Goal: Task Accomplishment & Management: Manage account settings

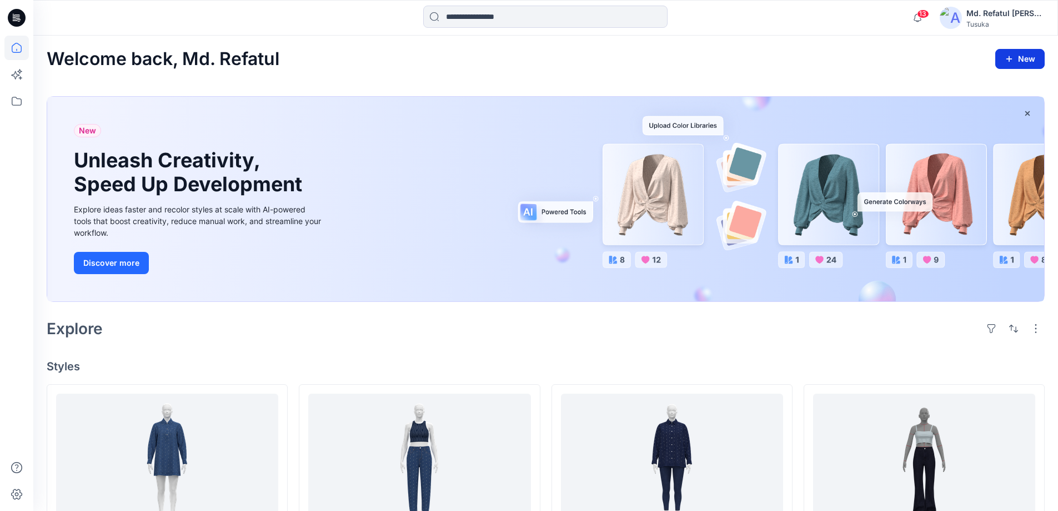
click at [1024, 62] on button "New" at bounding box center [1020, 59] width 49 height 20
click at [997, 132] on p "New Collection" at bounding box center [994, 129] width 54 height 13
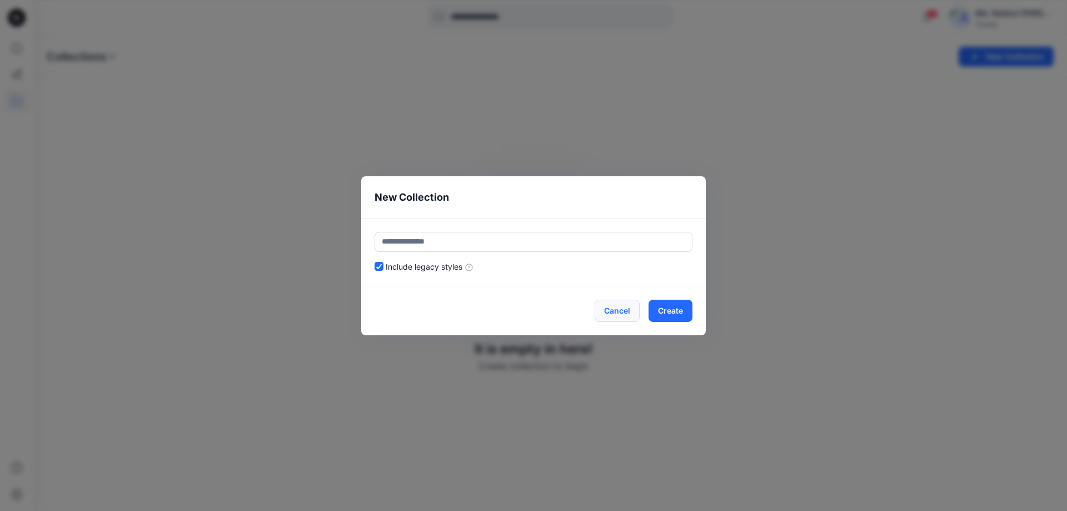
click at [622, 309] on button "Cancel" at bounding box center [616, 310] width 45 height 22
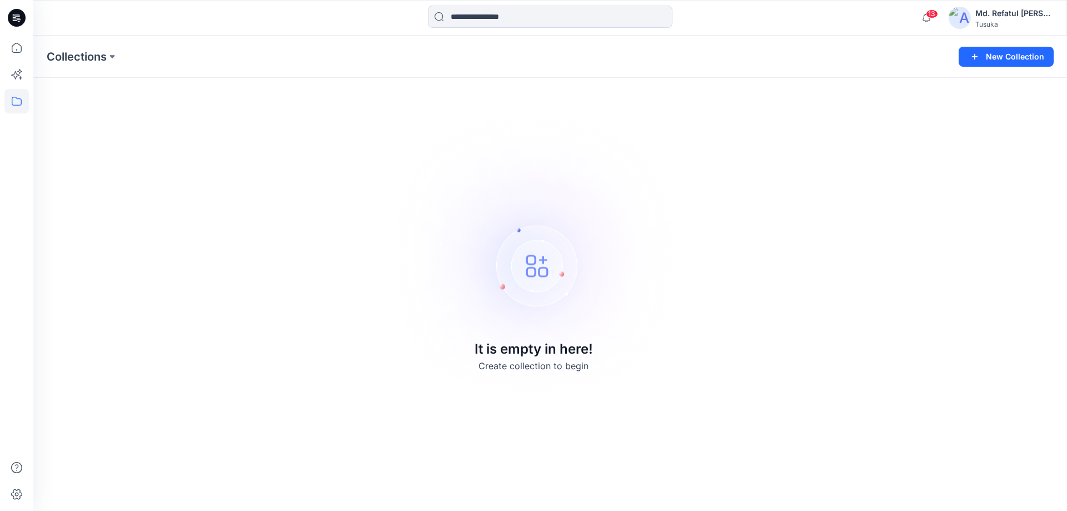
click at [969, 14] on img at bounding box center [959, 18] width 22 height 22
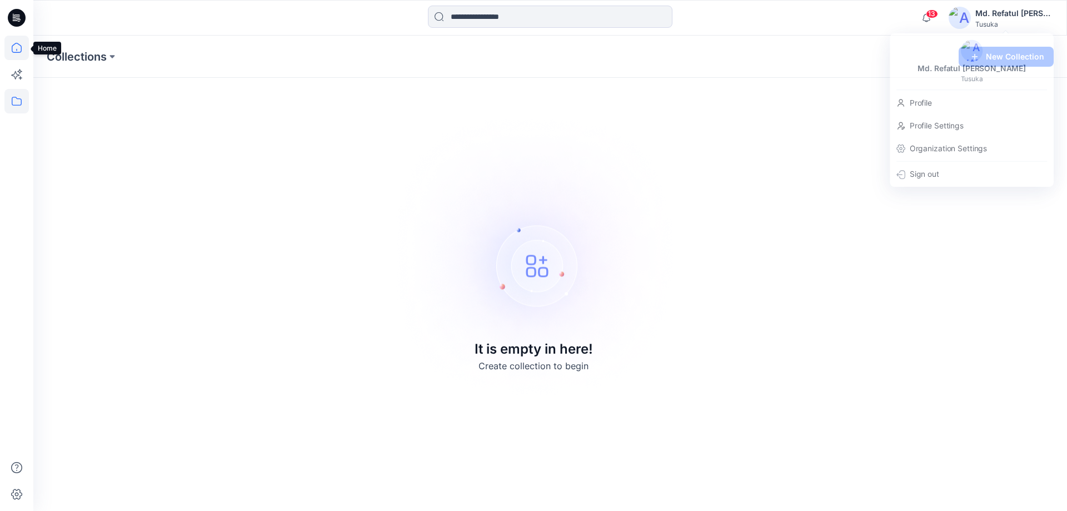
click at [6, 48] on icon at bounding box center [16, 48] width 24 height 24
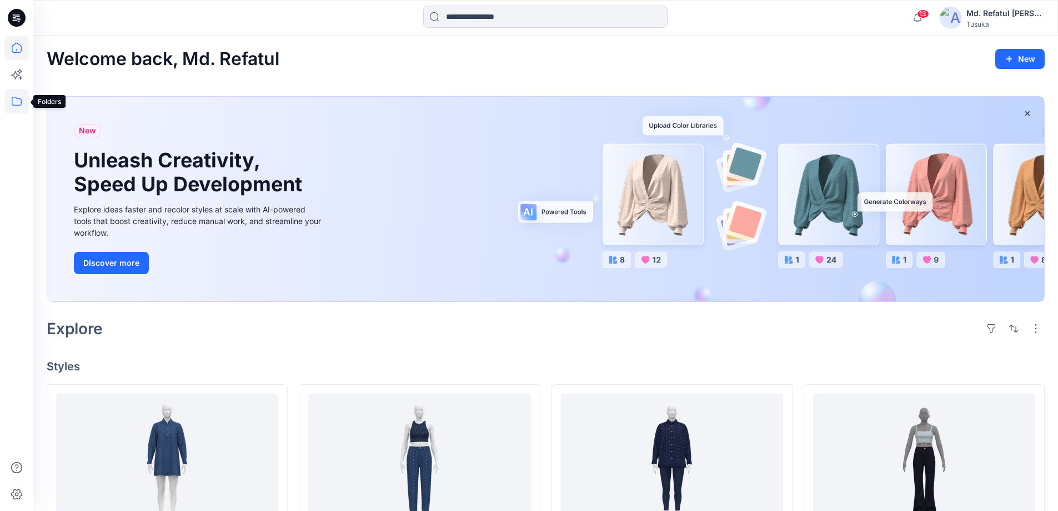
click at [25, 104] on icon at bounding box center [16, 101] width 24 height 24
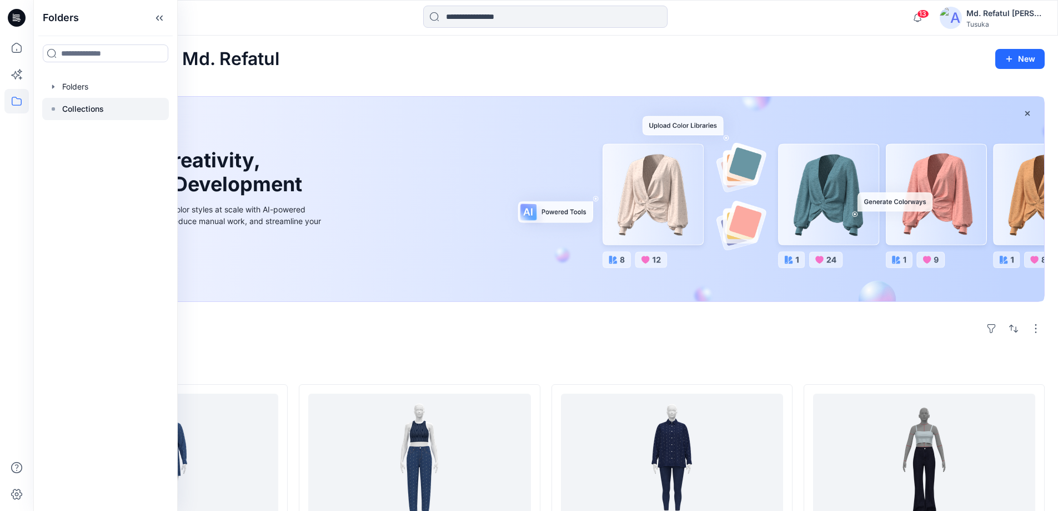
click at [86, 106] on p "Collections" at bounding box center [83, 108] width 42 height 13
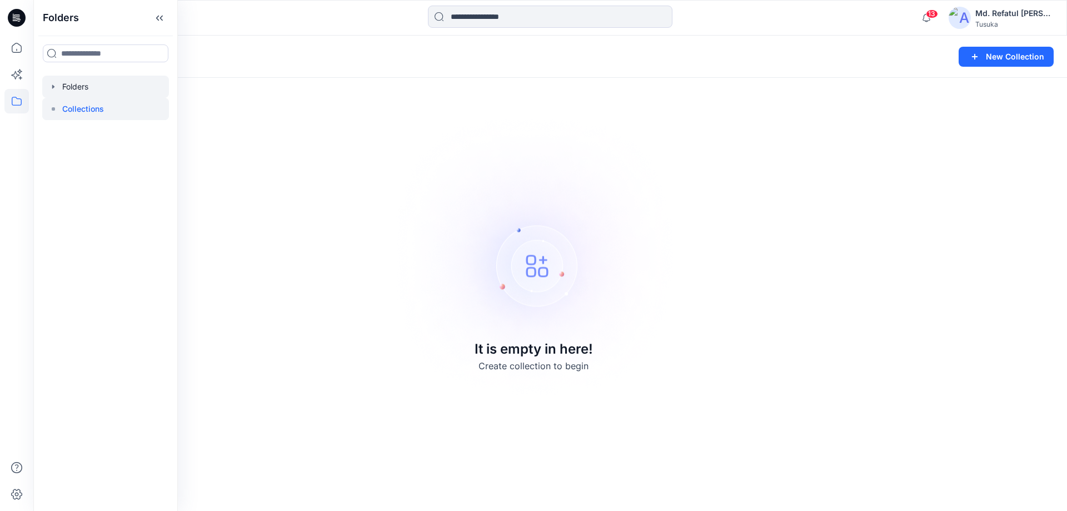
click at [87, 90] on div at bounding box center [105, 87] width 127 height 22
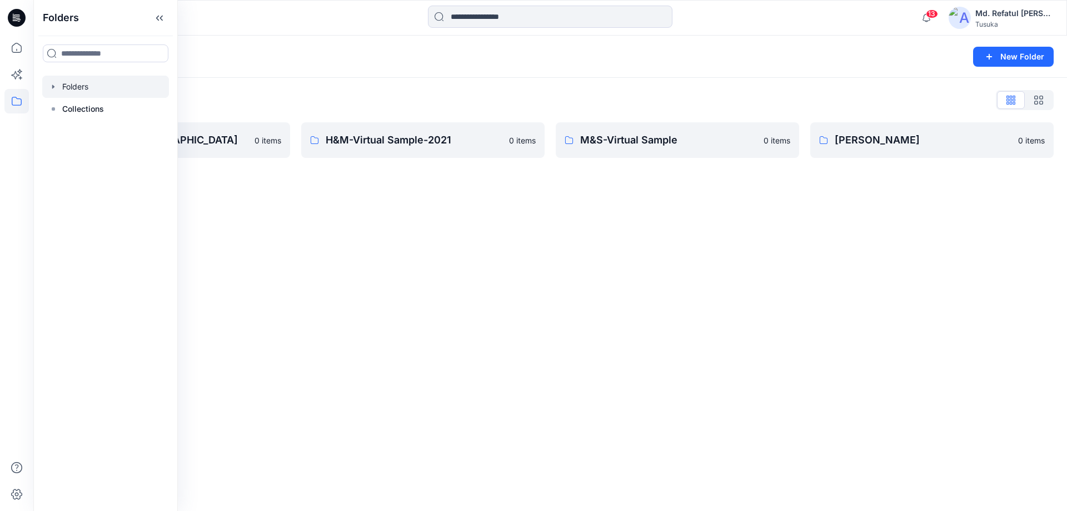
click at [276, 63] on div "Folders" at bounding box center [507, 57] width 920 height 16
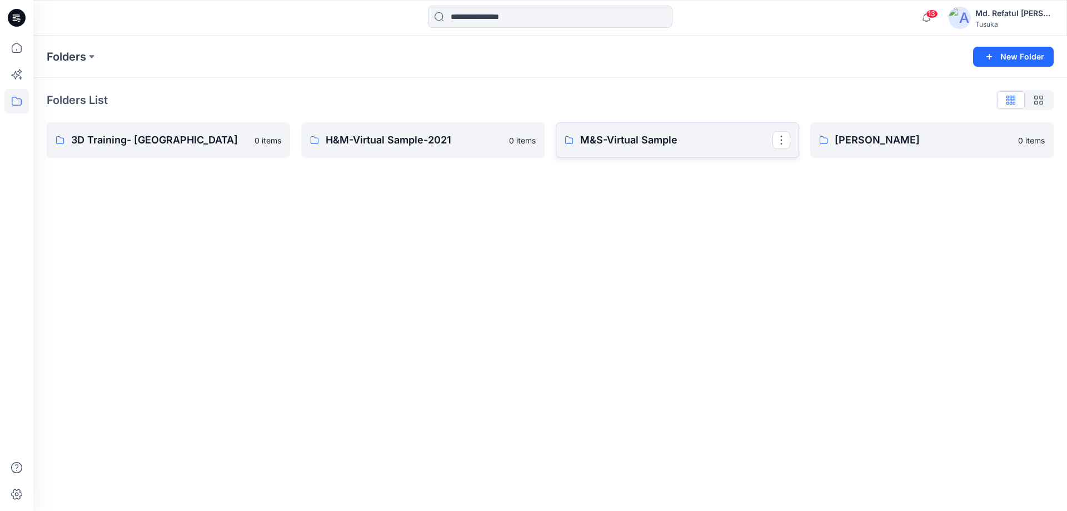
click at [624, 139] on p "M&S-Virtual Sample" at bounding box center [676, 140] width 192 height 16
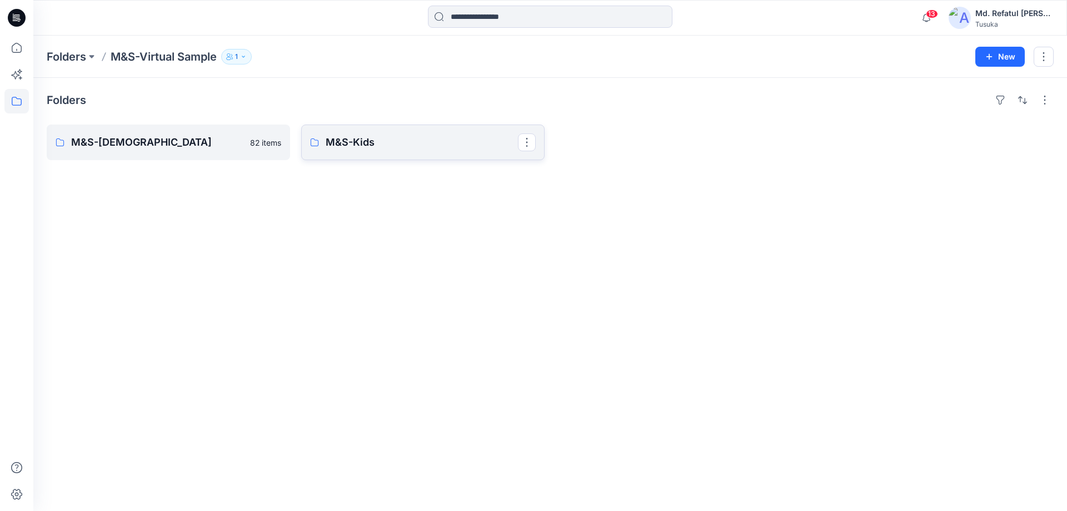
click at [463, 146] on p "M&S-Kids" at bounding box center [422, 142] width 192 height 16
click at [111, 147] on p "M&S-[DEMOGRAPHIC_DATA]" at bounding box center [167, 142] width 192 height 16
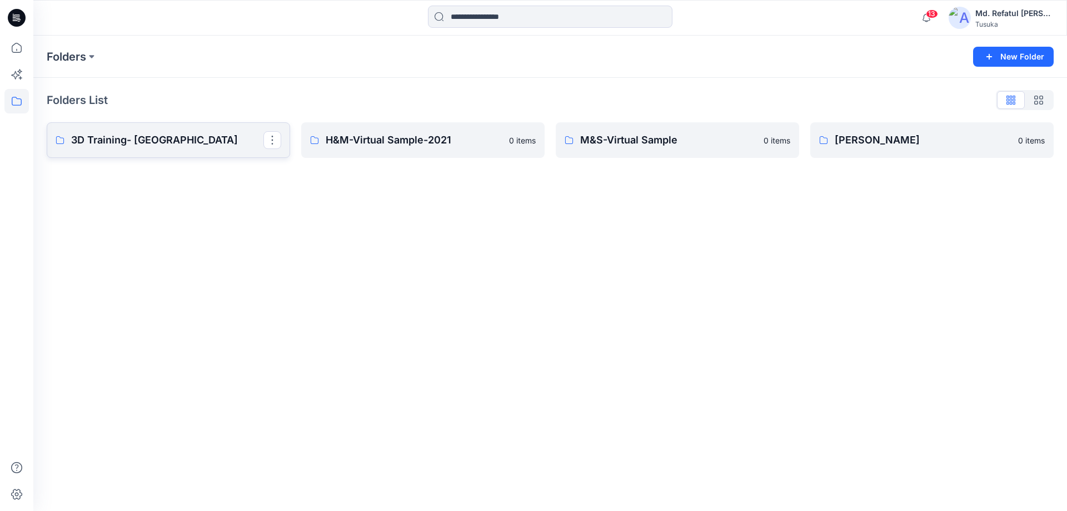
click at [174, 141] on p "3D Training- [GEOGRAPHIC_DATA]" at bounding box center [167, 140] width 192 height 16
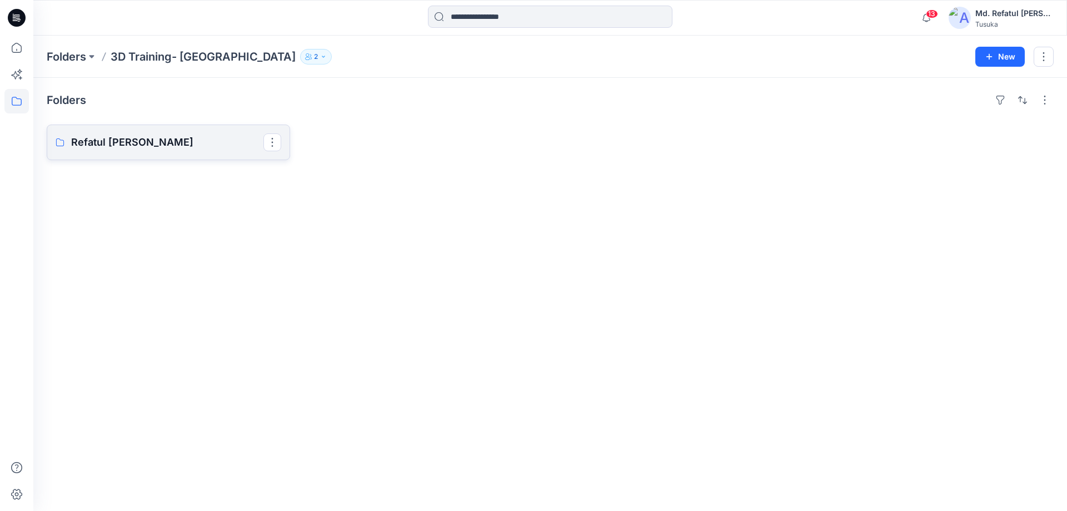
click at [174, 141] on p "Refatul [PERSON_NAME]" at bounding box center [167, 142] width 192 height 16
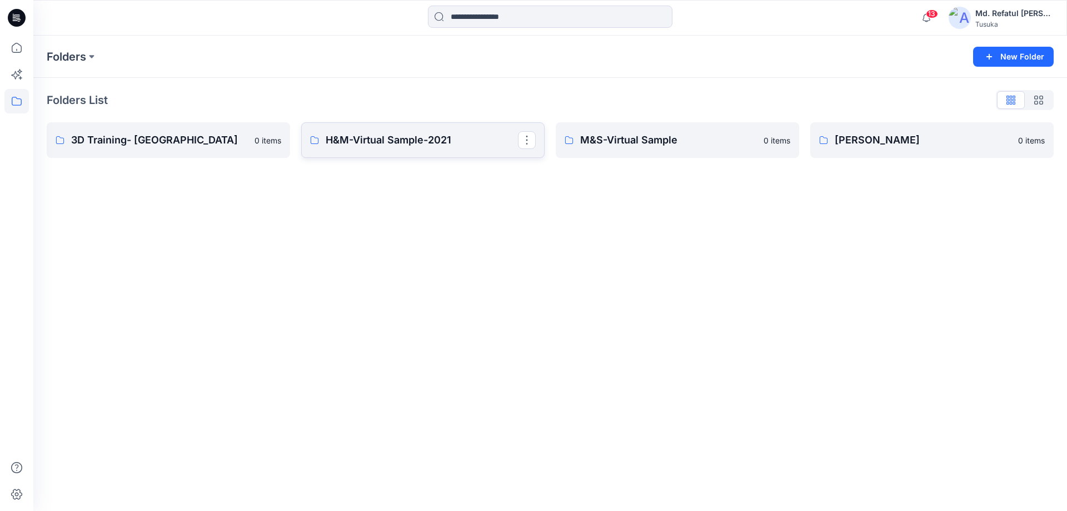
click at [408, 144] on p "H&M-Virtual Sample-2021" at bounding box center [422, 140] width 192 height 16
click at [432, 146] on p "H&M-Virtual Sample-2021" at bounding box center [422, 140] width 192 height 16
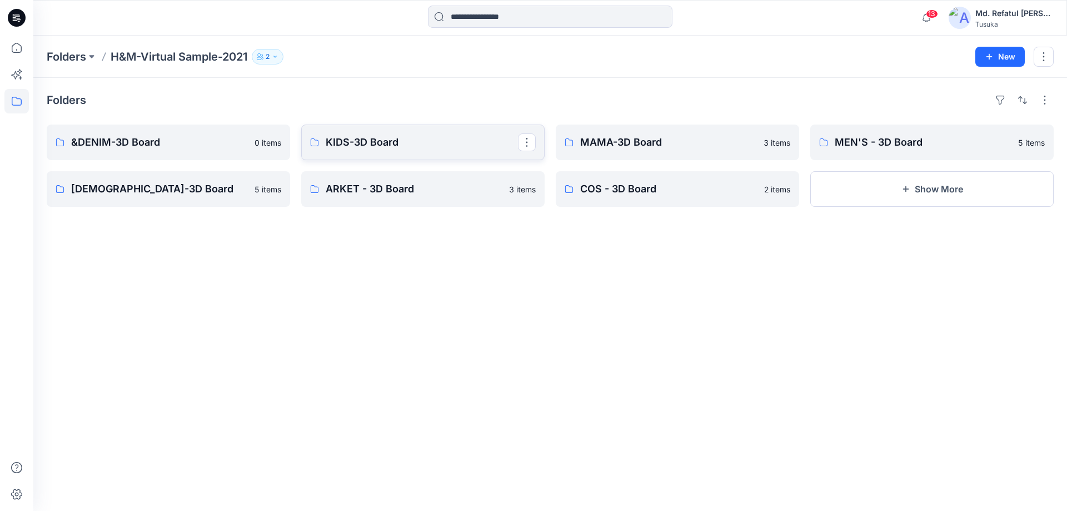
click at [416, 147] on p "KIDS-3D Board" at bounding box center [422, 142] width 192 height 16
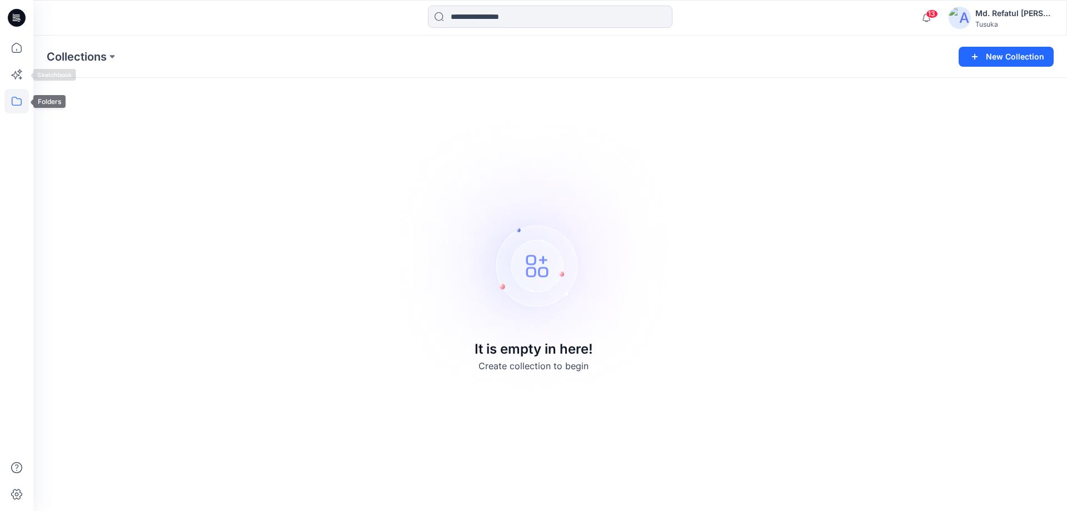
click at [17, 98] on icon at bounding box center [17, 101] width 10 height 9
click at [83, 91] on div at bounding box center [105, 87] width 127 height 22
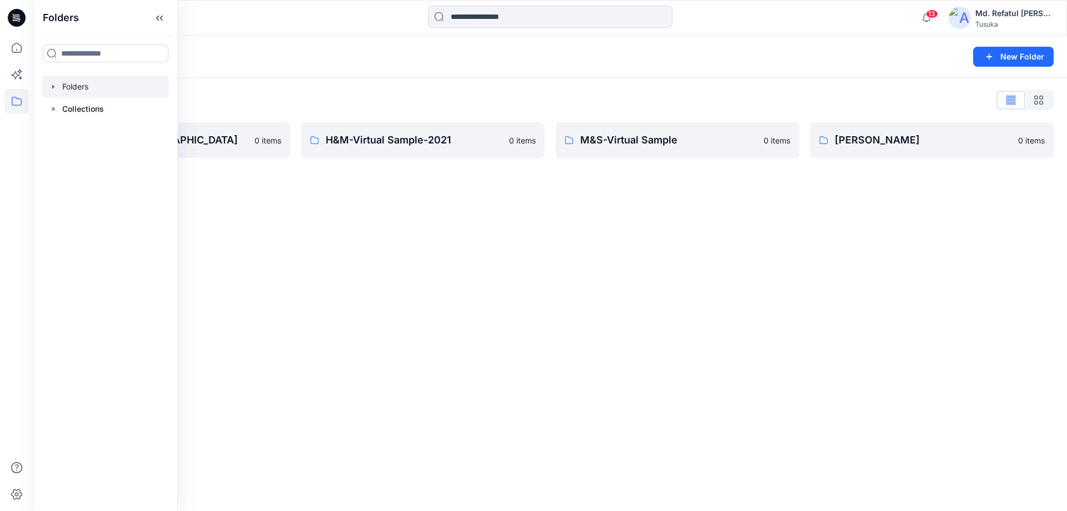
click at [603, 213] on div "Folders New Folder Folders List 3D Training- Tusuka 0 items H&M-Virtual Sample-…" at bounding box center [549, 273] width 1033 height 475
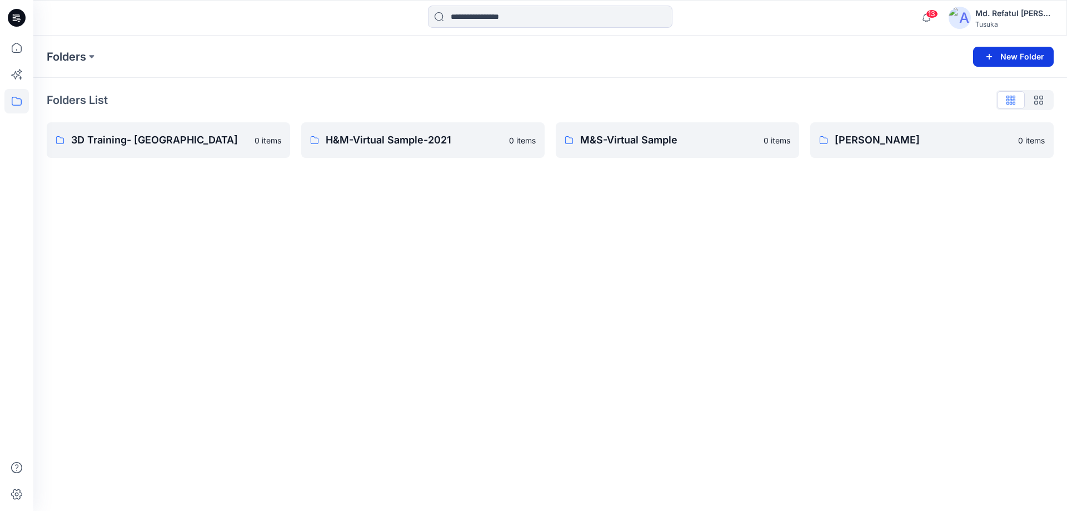
click at [1001, 61] on button "New Folder" at bounding box center [1013, 57] width 81 height 20
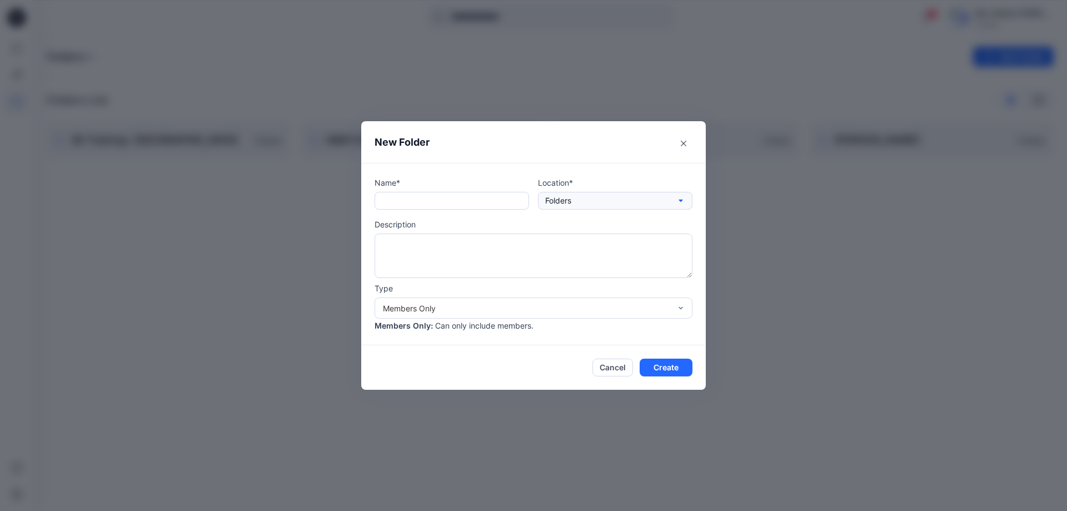
click at [582, 201] on button "Folders" at bounding box center [615, 201] width 154 height 18
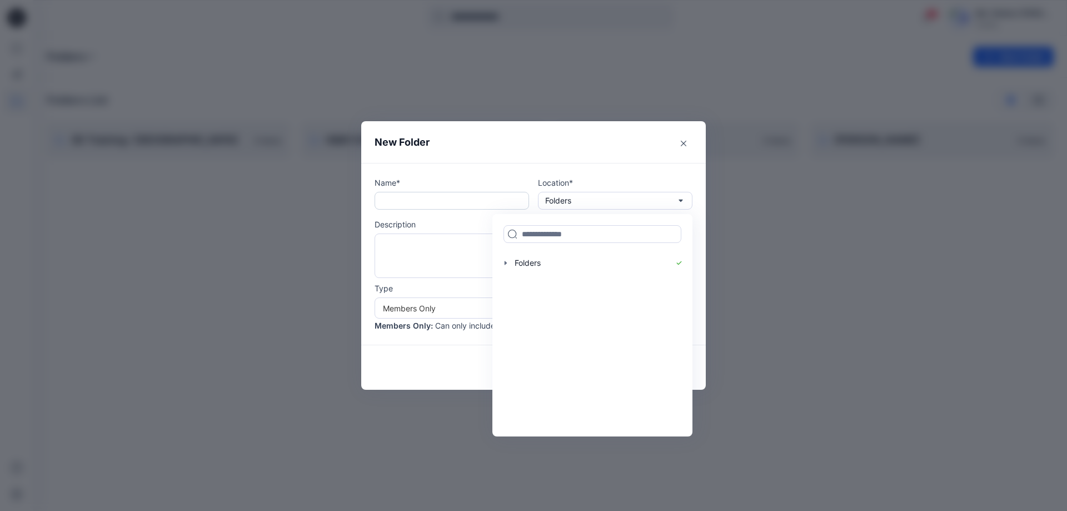
click at [467, 200] on input "text" at bounding box center [451, 201] width 154 height 18
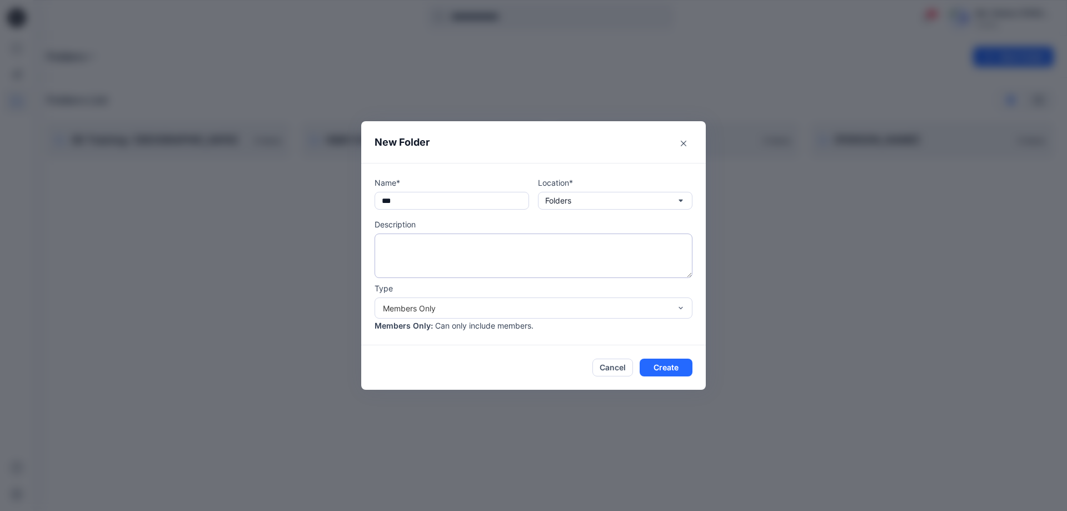
type input "***"
click at [417, 238] on textarea at bounding box center [533, 255] width 318 height 44
drag, startPoint x: 408, startPoint y: 203, endPoint x: 323, endPoint y: 206, distance: 85.0
click at [323, 206] on div "New Folder Name* *** Location* Folders Description Type Members Only Members On…" at bounding box center [533, 255] width 1067 height 511
click at [386, 250] on textarea at bounding box center [533, 255] width 318 height 44
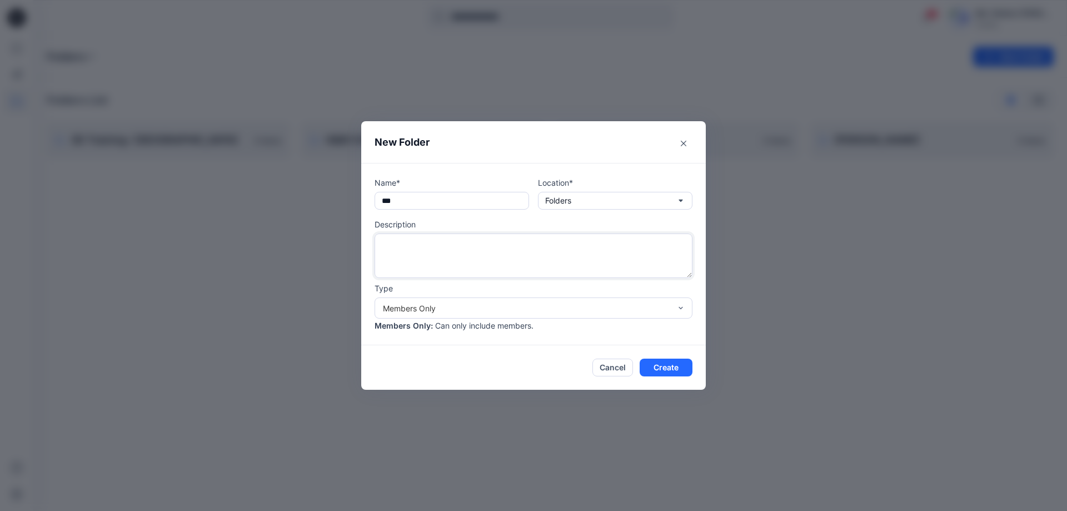
paste textarea "***"
click at [457, 252] on textarea "**********" at bounding box center [533, 255] width 318 height 44
click at [423, 246] on textarea "**********" at bounding box center [533, 255] width 318 height 44
click at [492, 242] on textarea "**********" at bounding box center [533, 255] width 318 height 44
type textarea "**********"
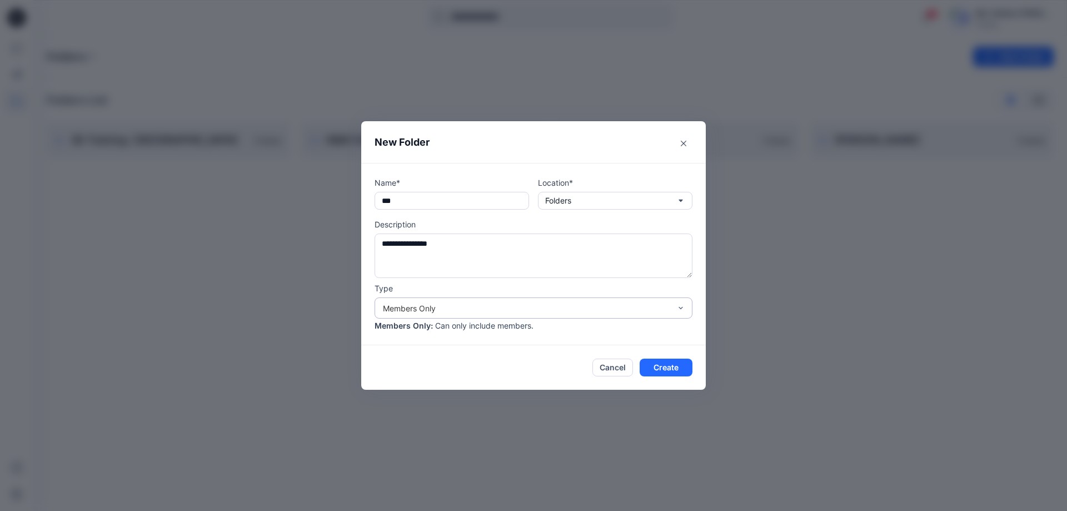
click at [456, 312] on div "Members Only" at bounding box center [527, 308] width 288 height 12
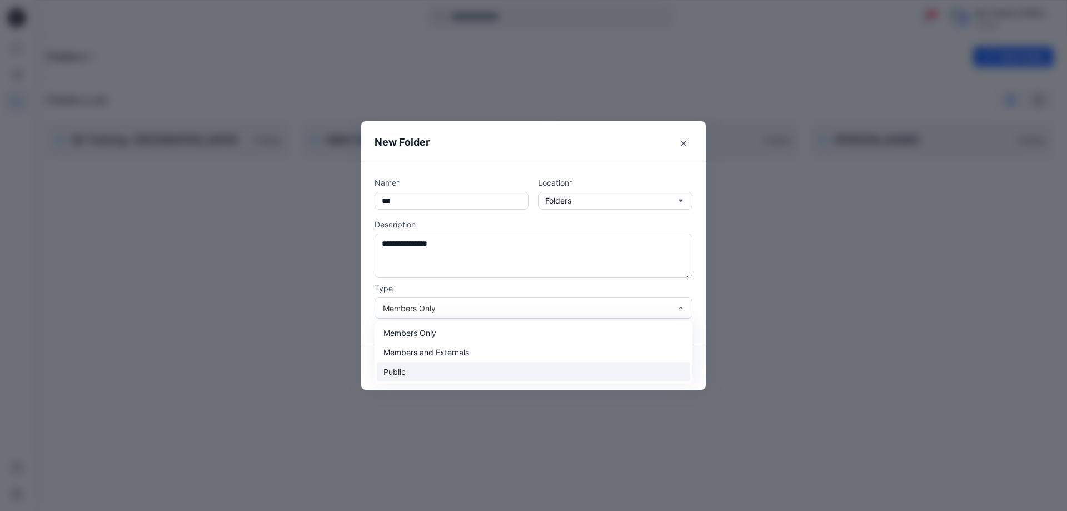
click at [419, 376] on div "Public" at bounding box center [533, 371] width 313 height 19
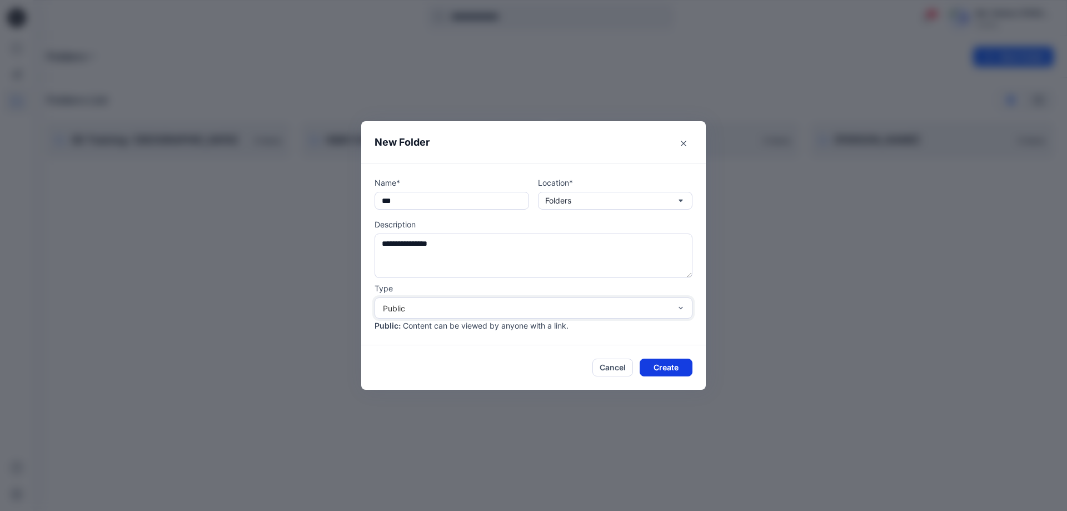
click at [657, 369] on button "Create" at bounding box center [665, 367] width 53 height 18
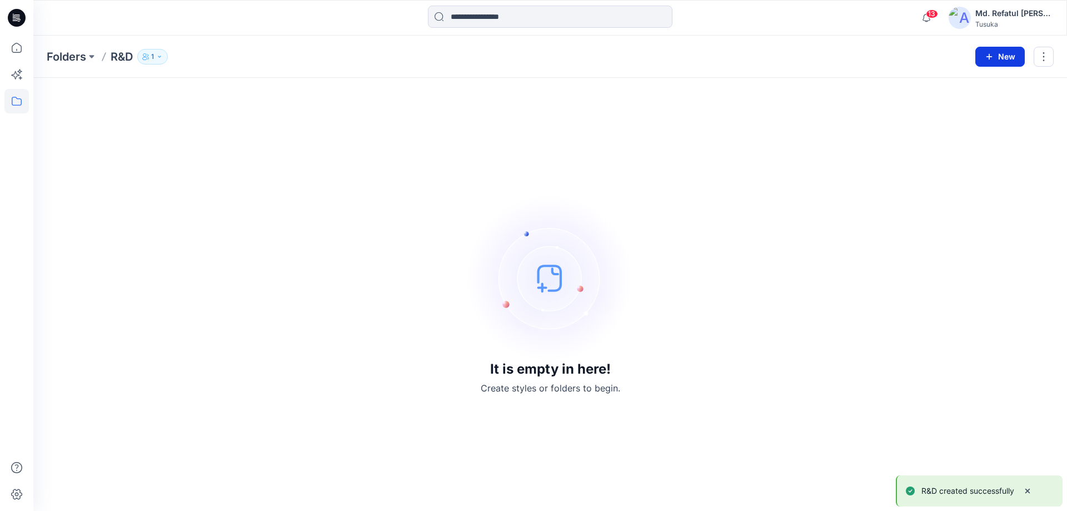
click at [1007, 54] on button "New" at bounding box center [999, 57] width 49 height 20
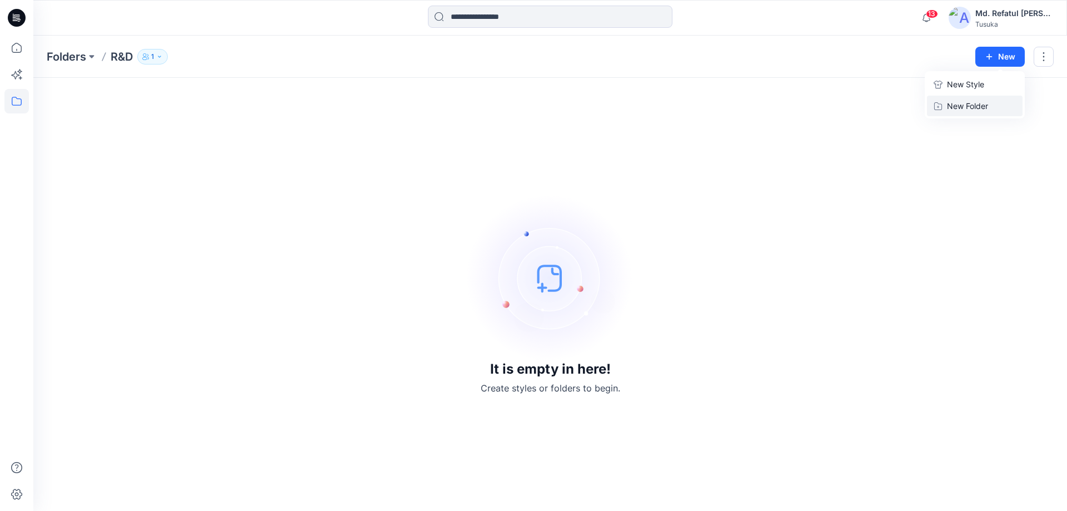
click at [972, 106] on p "New Folder" at bounding box center [967, 106] width 41 height 12
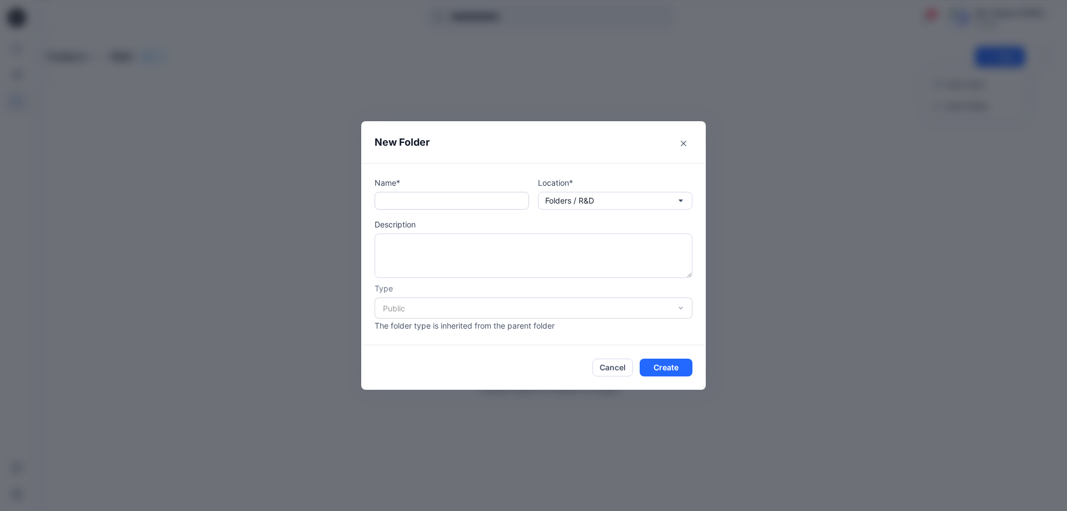
click at [462, 204] on input "text" at bounding box center [451, 201] width 154 height 18
type input "**********"
click at [674, 369] on button "Create" at bounding box center [665, 367] width 53 height 18
